Goal: Task Accomplishment & Management: Use online tool/utility

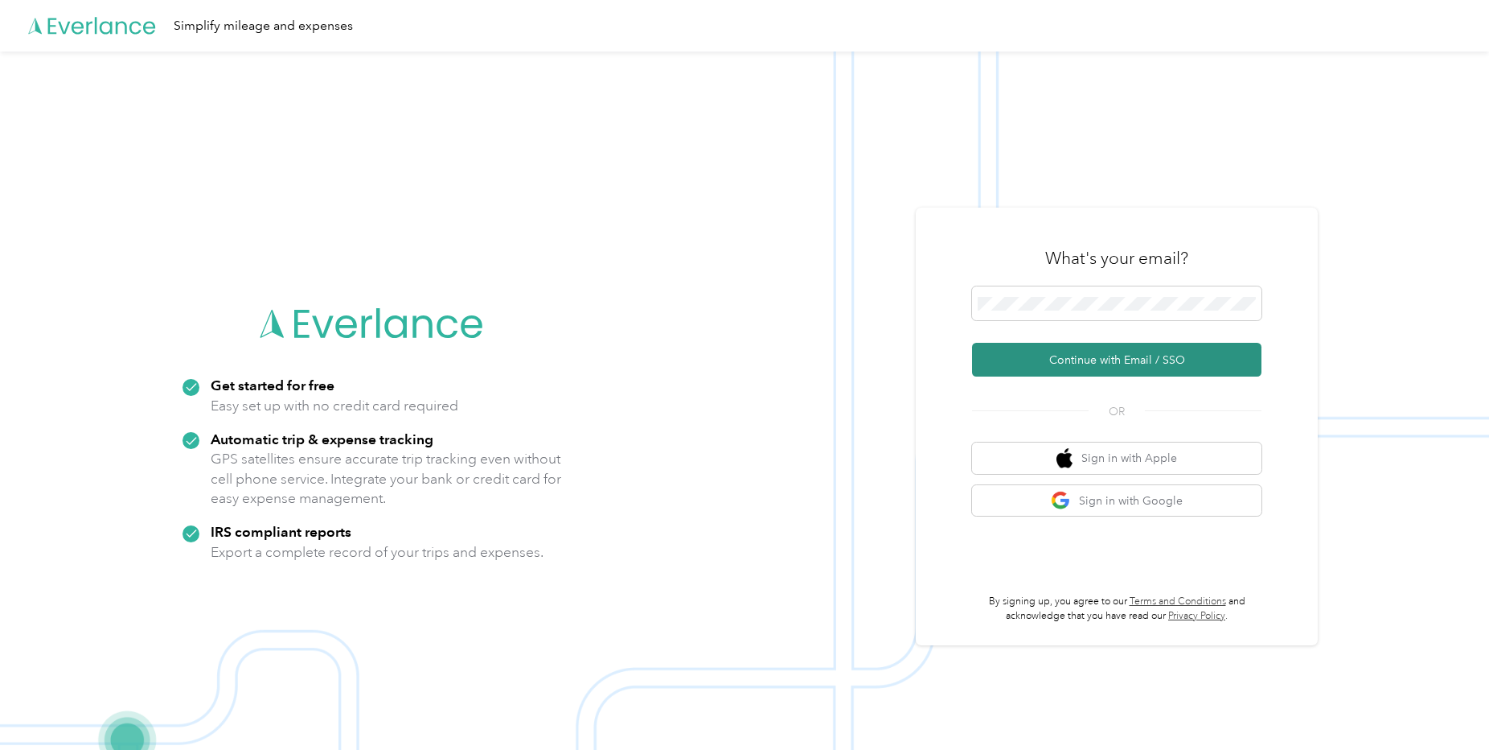
click at [1067, 354] on button "Continue with Email / SSO" at bounding box center [1117, 360] width 290 height 34
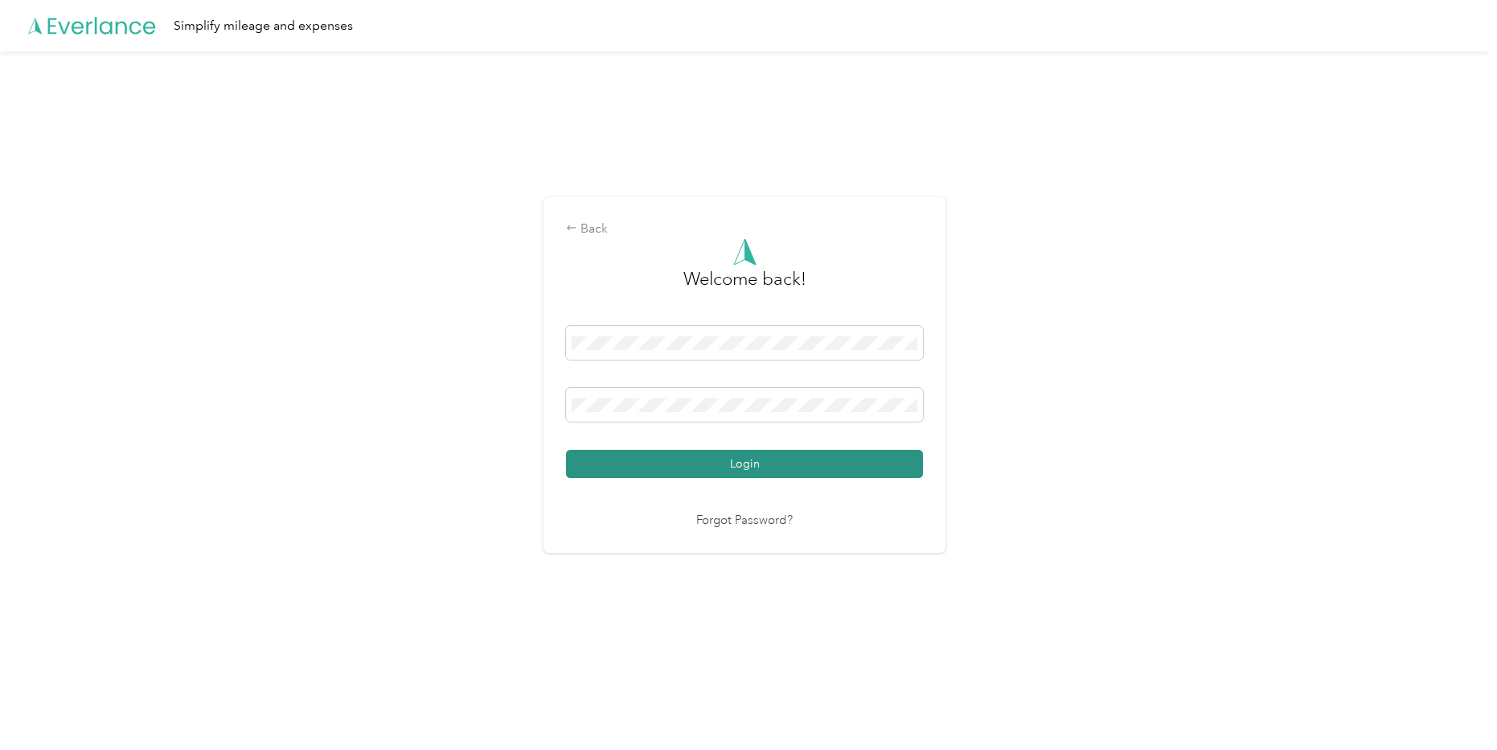
click at [841, 461] on button "Login" at bounding box center [744, 464] width 357 height 28
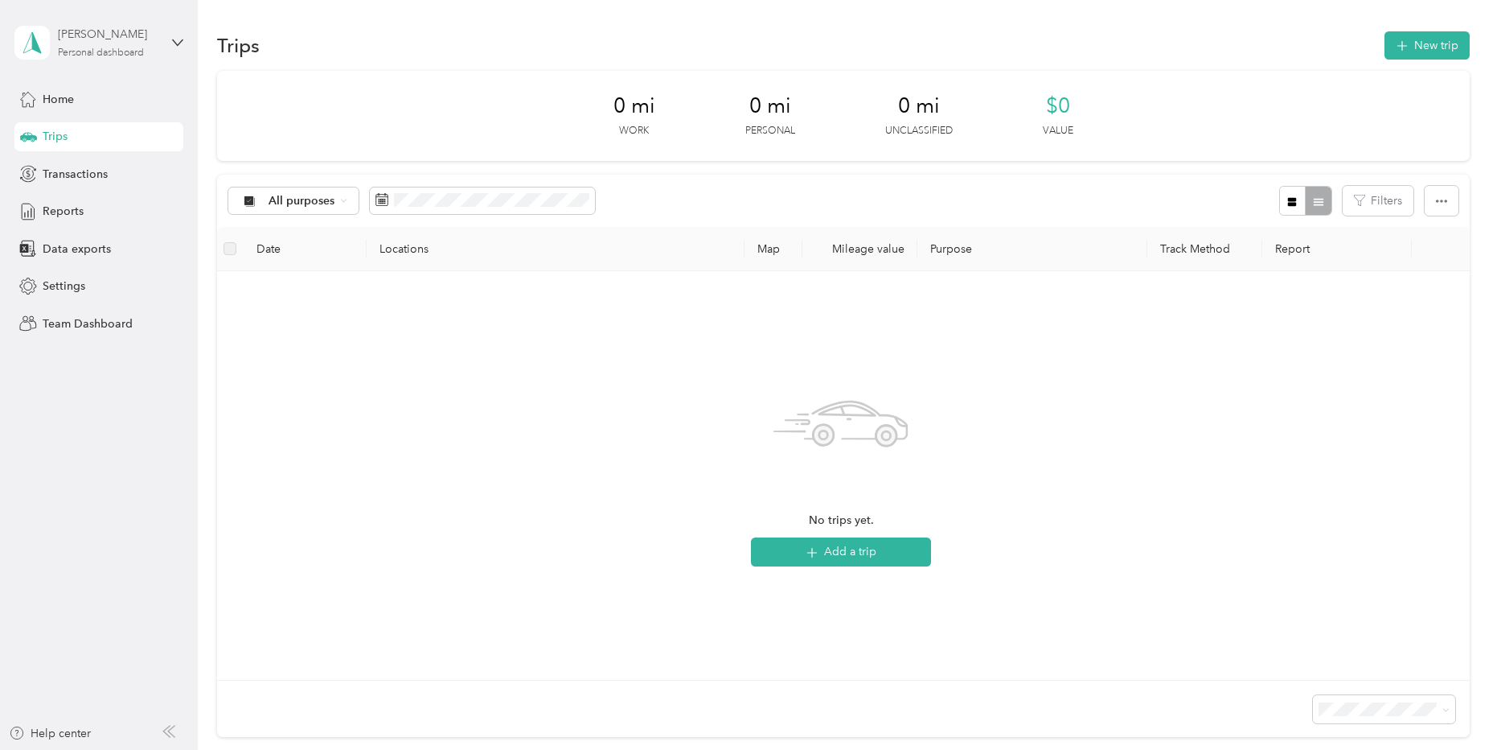
click at [120, 39] on div "[PERSON_NAME]" at bounding box center [108, 34] width 101 height 17
click at [84, 129] on div "Team dashboard" at bounding box center [71, 131] width 86 height 17
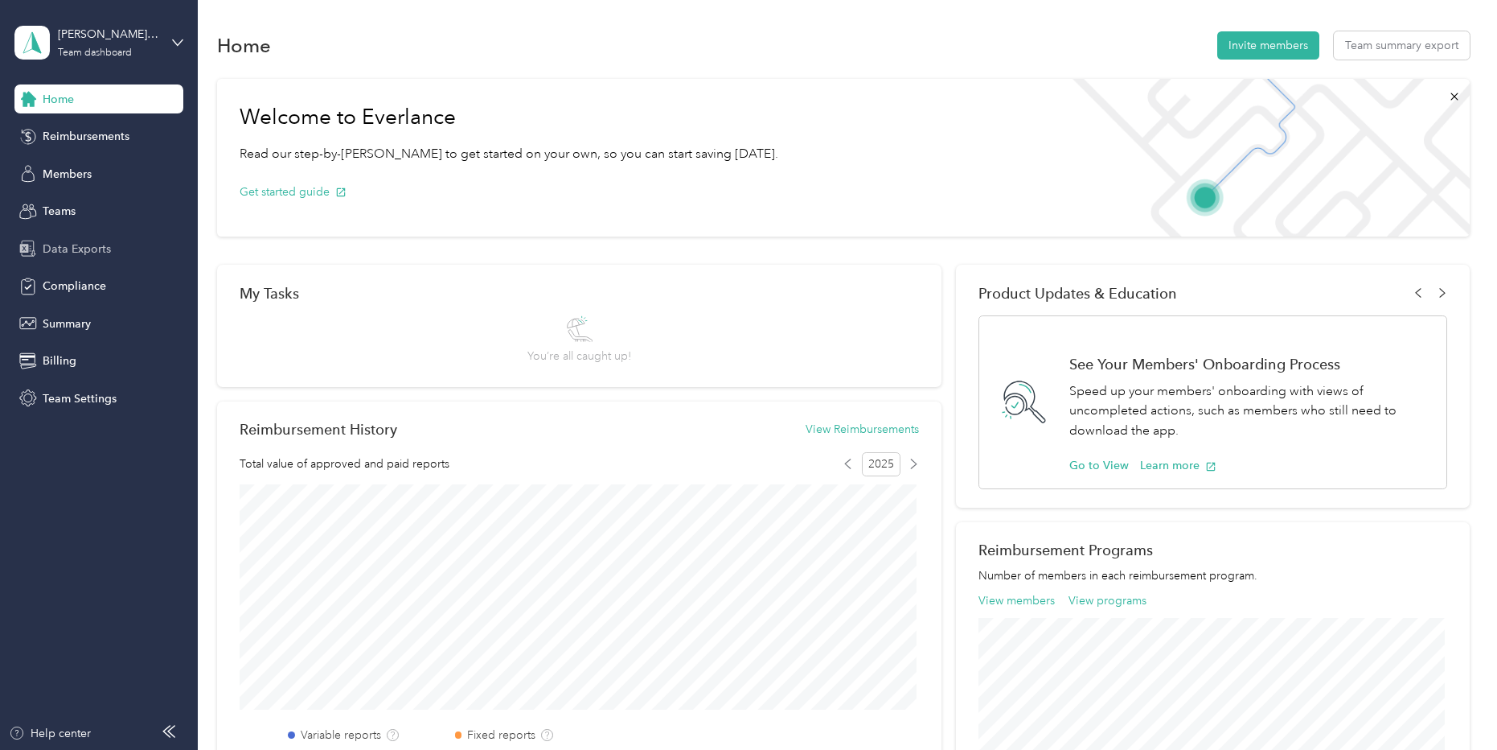
click at [81, 251] on span "Data Exports" at bounding box center [77, 248] width 68 height 17
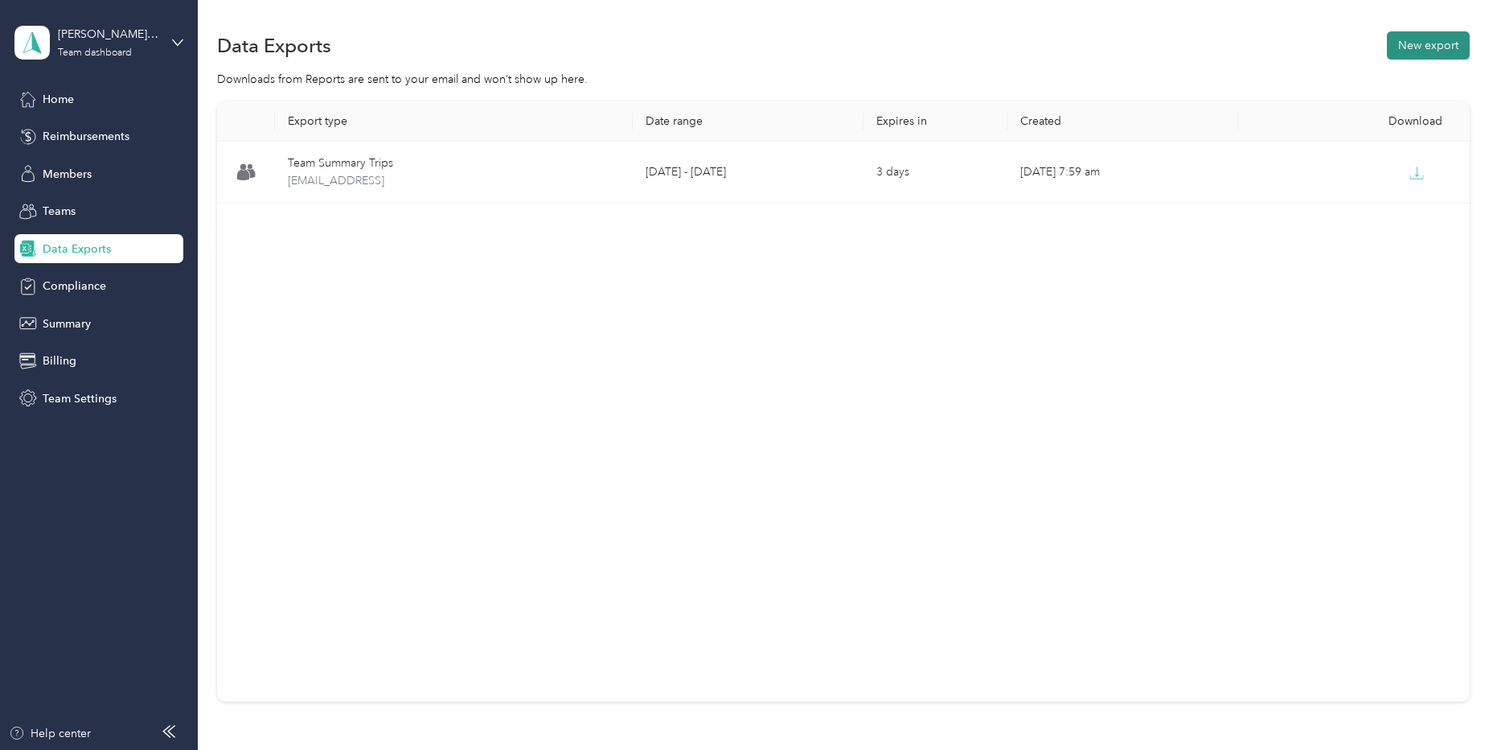
click at [1431, 43] on button "New export" at bounding box center [1428, 45] width 83 height 28
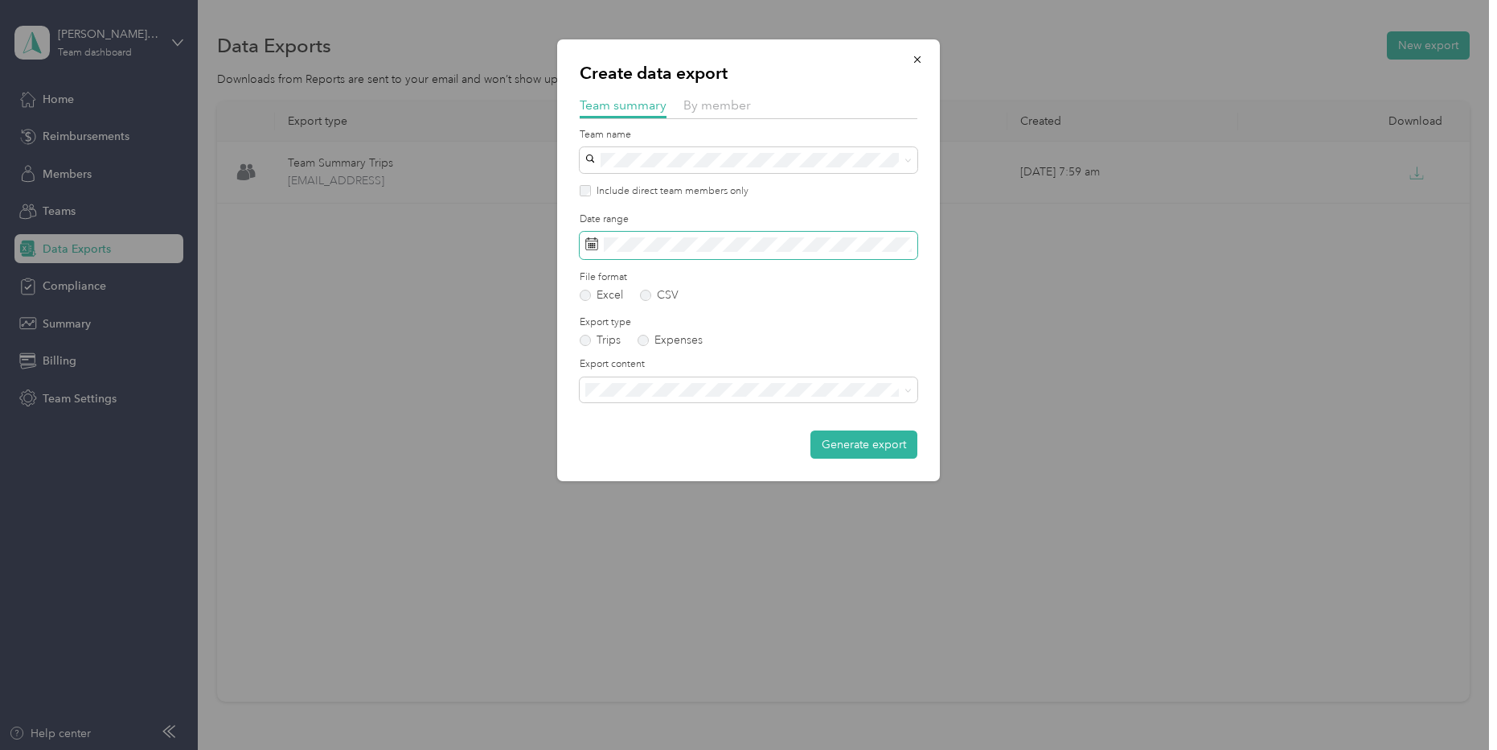
click at [679, 235] on span at bounding box center [749, 245] width 338 height 27
click at [686, 253] on span at bounding box center [749, 245] width 338 height 27
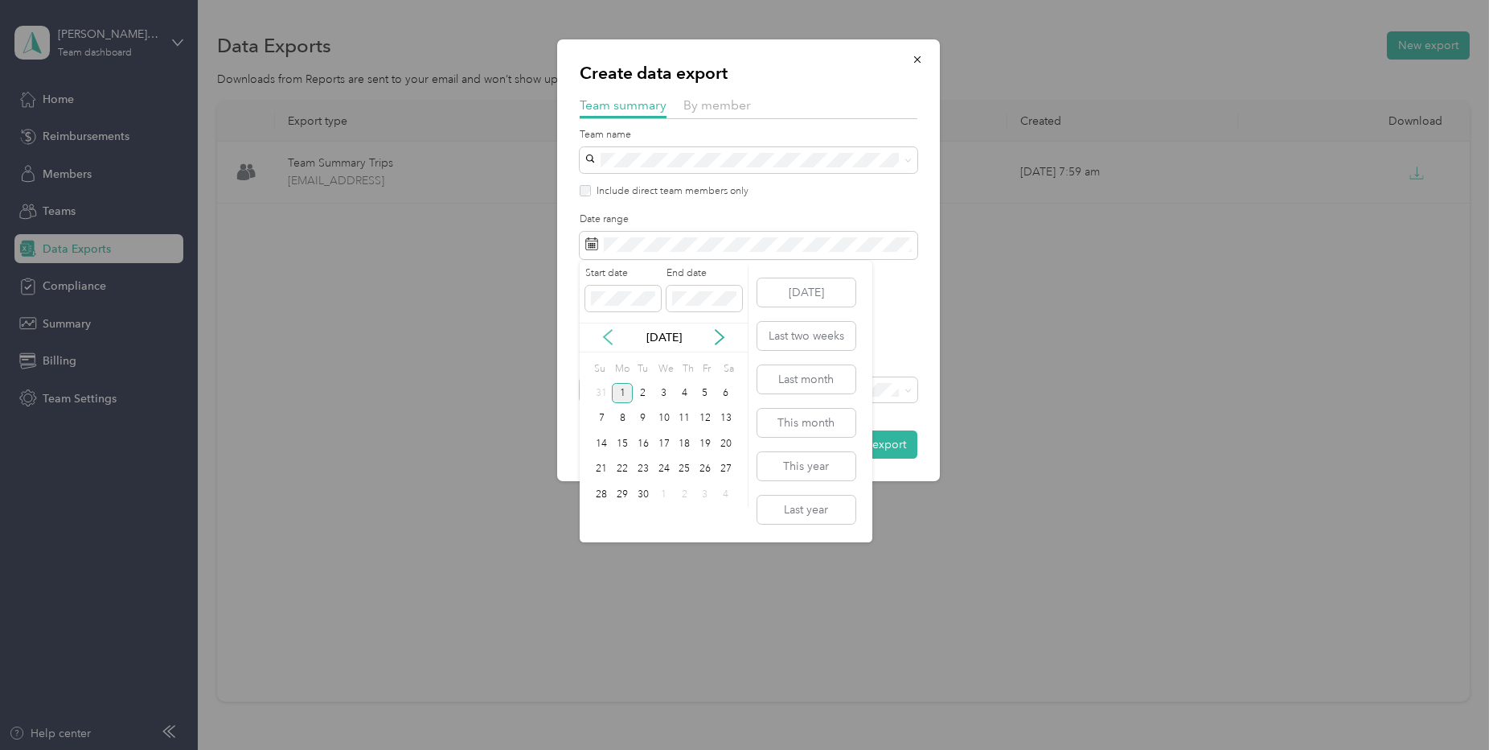
click at [609, 338] on icon at bounding box center [608, 337] width 16 height 16
click at [621, 495] on div "25" at bounding box center [622, 494] width 21 height 20
click at [600, 518] on div "31" at bounding box center [602, 520] width 21 height 20
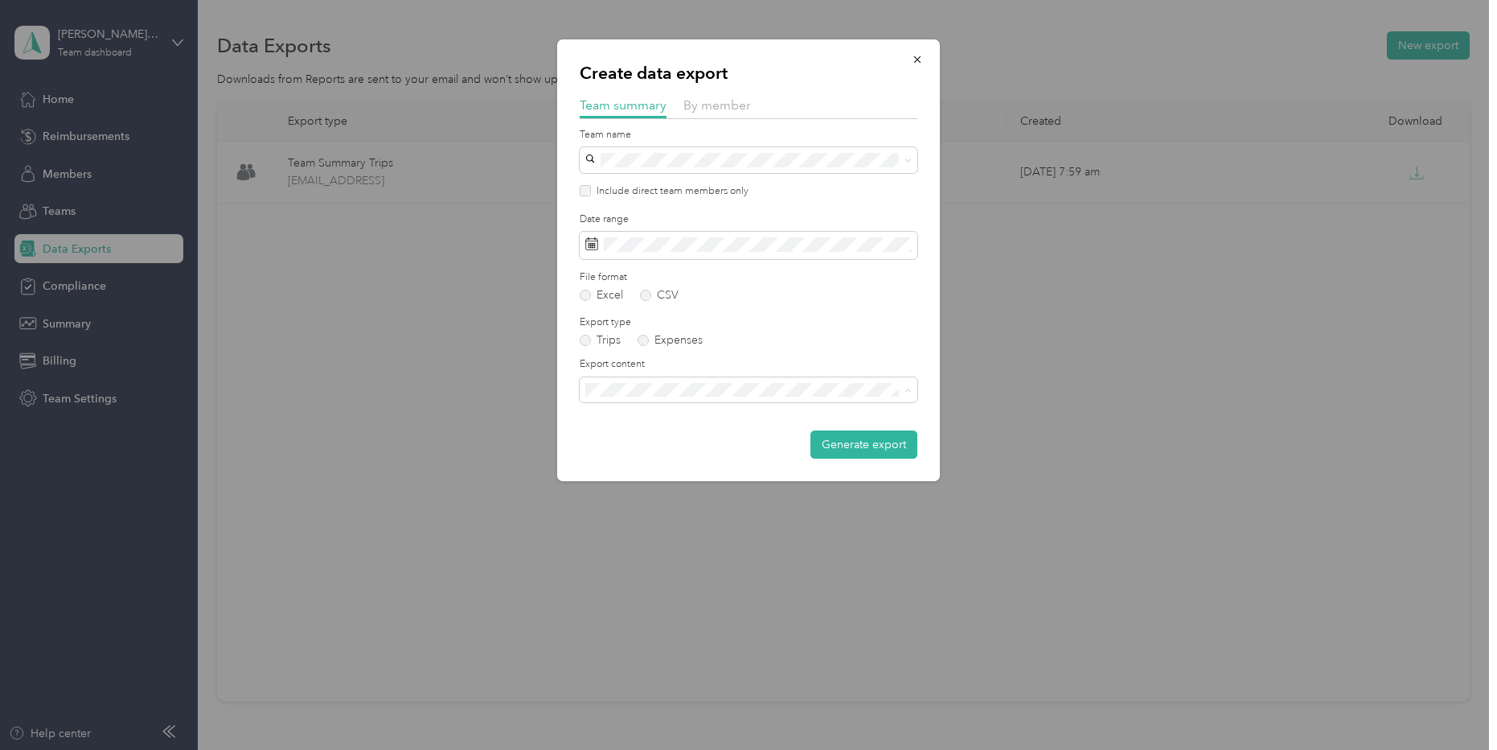
click at [659, 443] on span "Summary and full trips list" at bounding box center [655, 446] width 129 height 14
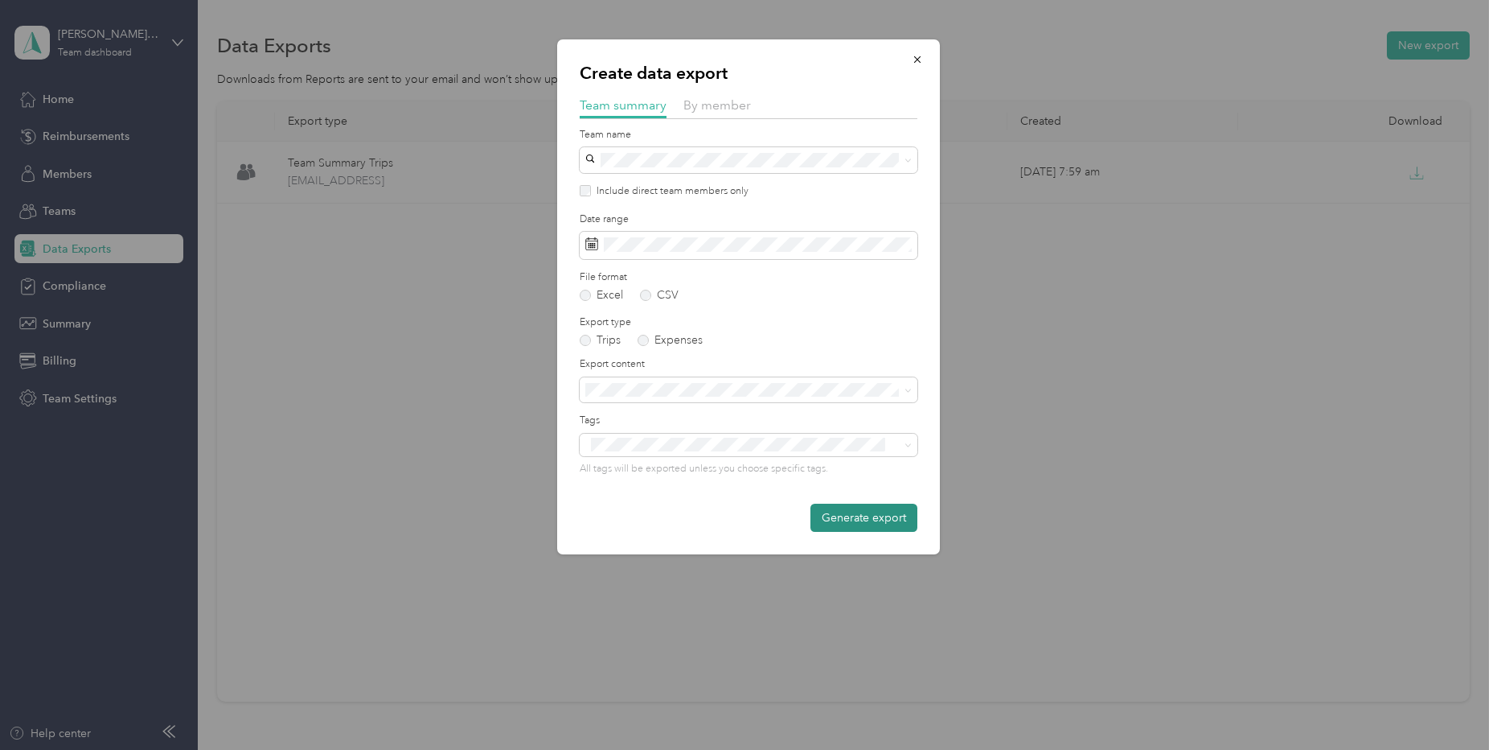
click at [878, 517] on button "Generate export" at bounding box center [864, 517] width 107 height 28
